Goal: Book appointment/travel/reservation

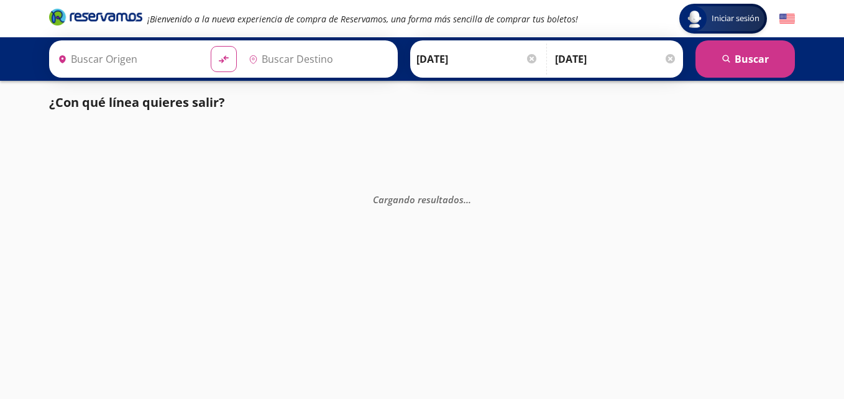
type input "[GEOGRAPHIC_DATA], [GEOGRAPHIC_DATA]"
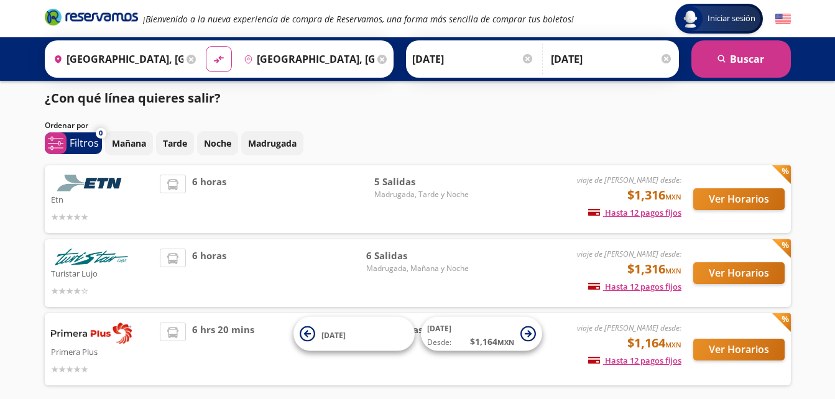
scroll to position [4, 0]
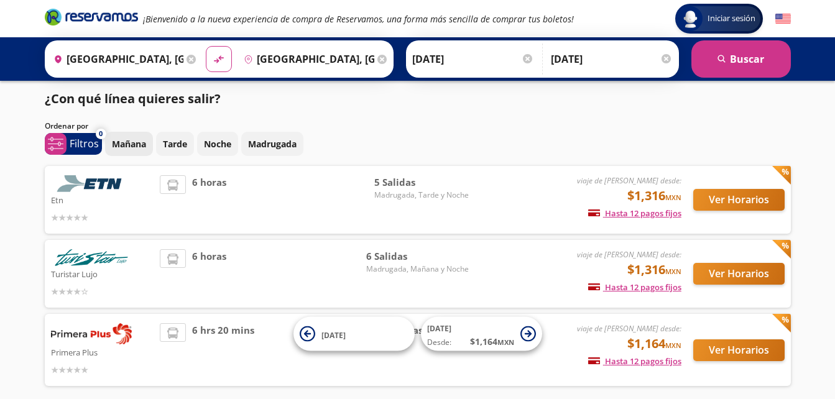
click at [139, 146] on p "Mañana" at bounding box center [129, 143] width 34 height 13
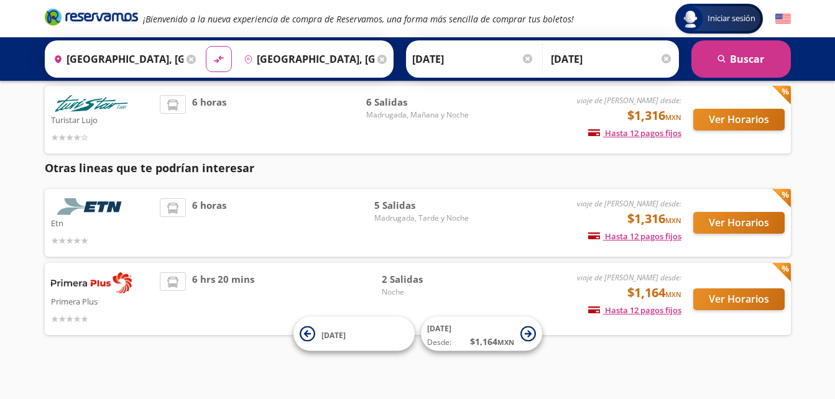
scroll to position [87, 0]
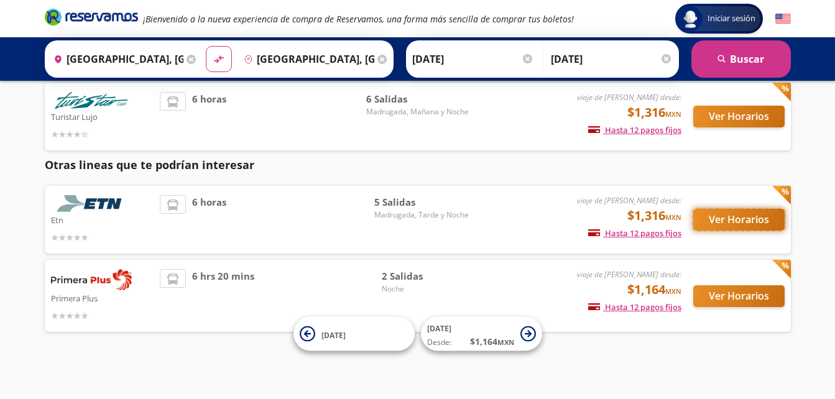
click at [727, 218] on button "Ver Horarios" at bounding box center [738, 220] width 91 height 22
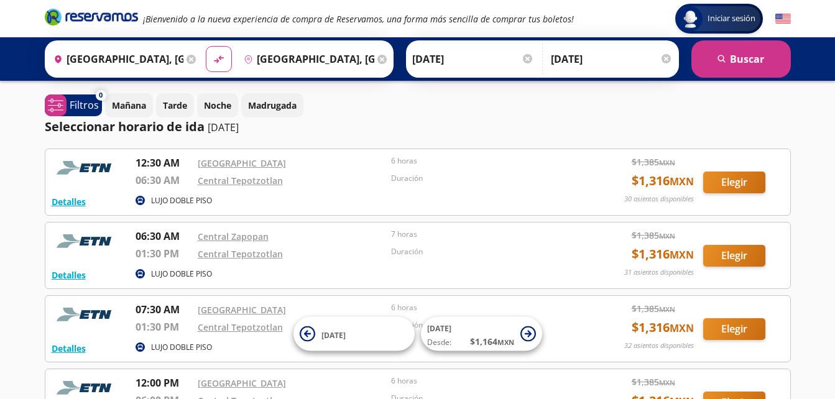
scroll to position [87, 0]
